Goal: Check status: Check status

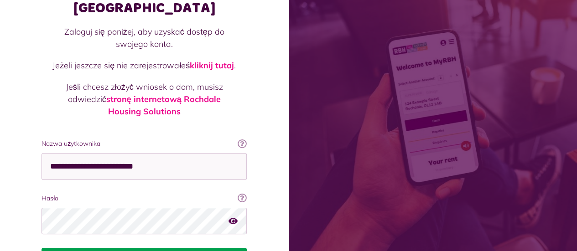
scroll to position [91, 0]
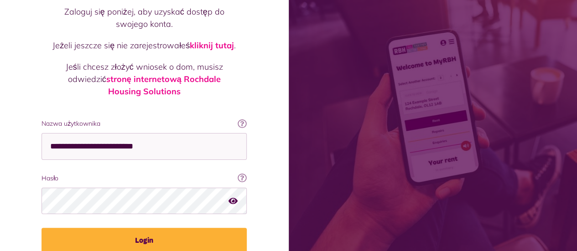
type input "**********"
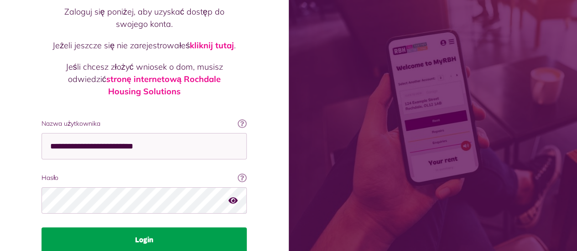
click at [148, 229] on button "Login" at bounding box center [144, 241] width 205 height 26
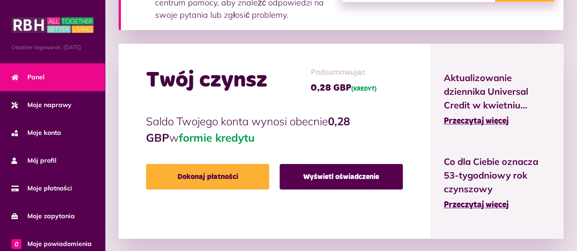
scroll to position [274, 0]
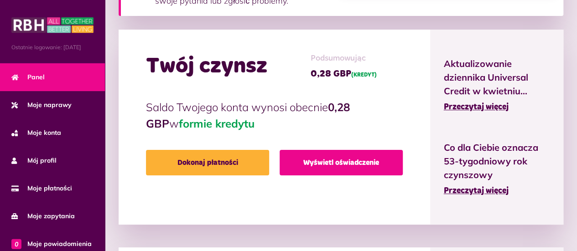
click at [325, 161] on font "Wyświetl oświadczenie" at bounding box center [341, 162] width 76 height 7
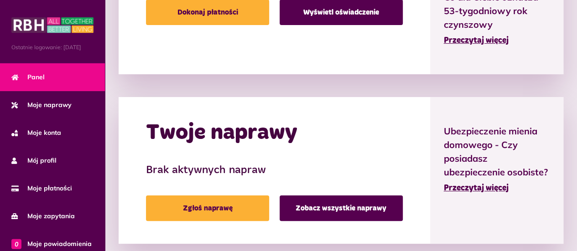
scroll to position [357, 0]
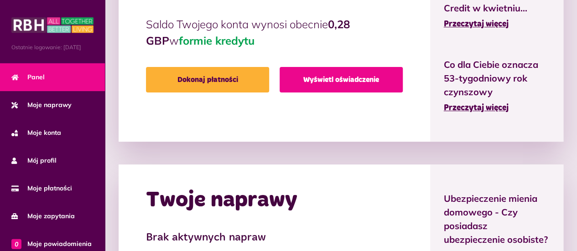
click at [341, 81] on font "Wyświetl oświadczenie" at bounding box center [341, 79] width 76 height 7
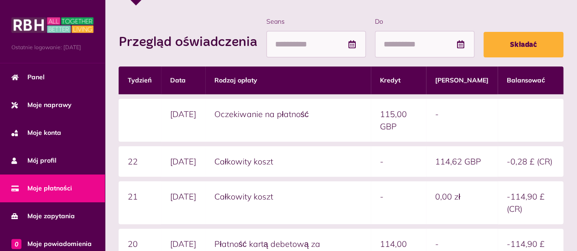
scroll to position [274, 0]
